Goal: Transaction & Acquisition: Download file/media

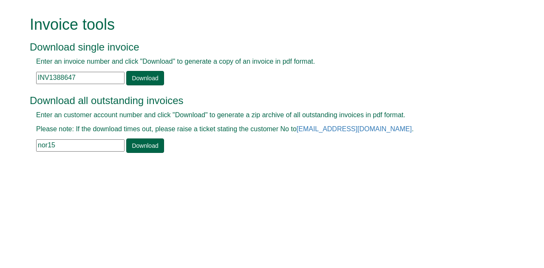
click at [57, 145] on input "nor15" at bounding box center [80, 146] width 88 height 12
type input "n"
type input "row01"
click at [145, 141] on link "Download" at bounding box center [144, 146] width 37 height 14
click at [49, 146] on input "text" at bounding box center [80, 146] width 88 height 12
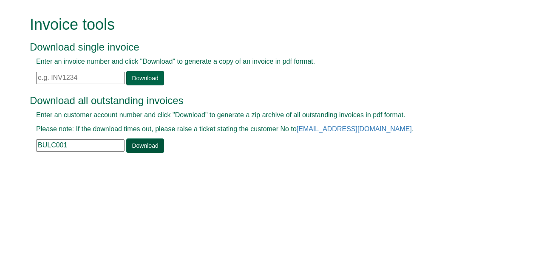
type input "BULC001"
click at [150, 145] on link "Download" at bounding box center [144, 146] width 37 height 14
